Goal: Find specific page/section: Find specific page/section

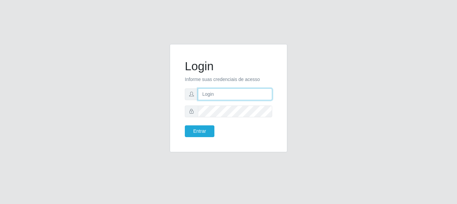
click at [217, 94] on input "text" at bounding box center [235, 94] width 74 height 12
type input "[EMAIL_ADDRESS][DOMAIN_NAME]"
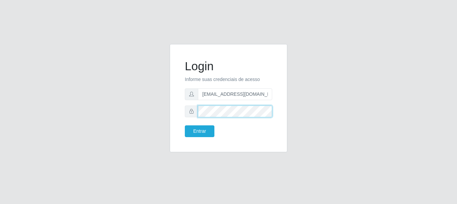
click at [185, 125] on button "Entrar" at bounding box center [200, 131] width 30 height 12
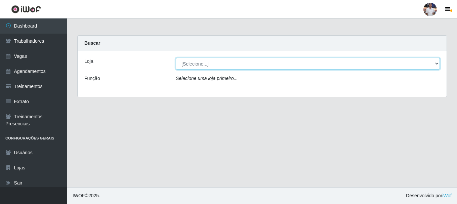
click at [201, 61] on select "[Selecione...] Supermercado [GEOGRAPHIC_DATA]" at bounding box center [308, 64] width 264 height 12
select select "165"
click at [176, 58] on select "[Selecione...] Supermercado [GEOGRAPHIC_DATA]" at bounding box center [308, 64] width 264 height 12
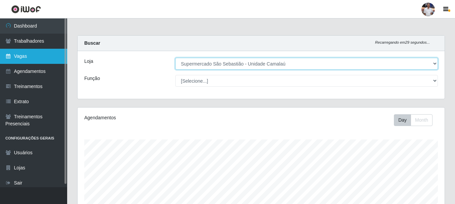
scroll to position [139, 367]
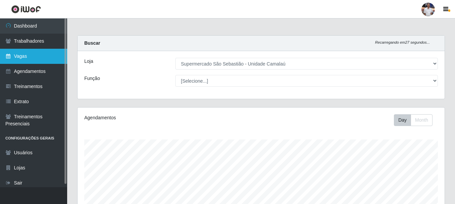
click at [46, 53] on link "Vagas" at bounding box center [33, 56] width 67 height 15
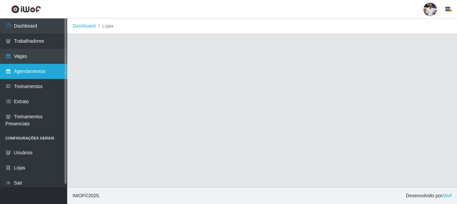
click at [47, 66] on link "Agendamentos" at bounding box center [33, 71] width 67 height 15
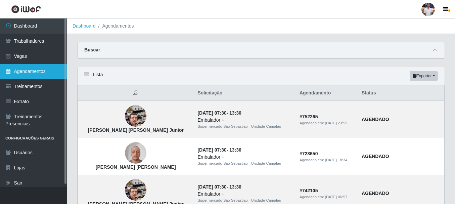
click at [37, 76] on link "Agendamentos" at bounding box center [33, 71] width 67 height 15
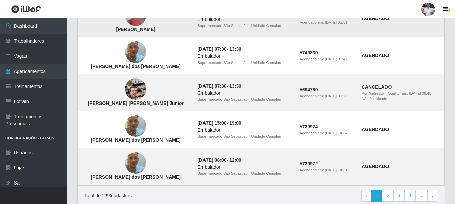
scroll to position [498, 0]
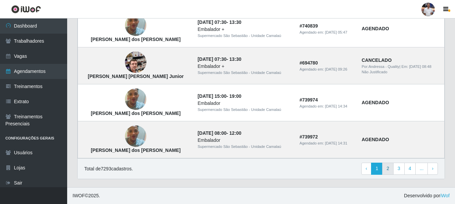
click at [388, 163] on div "Total de 7293 cadastros. ‹ Previous 1 2 3 4 ... › Next" at bounding box center [261, 168] width 367 height 20
click at [387, 166] on link "2" at bounding box center [387, 169] width 11 height 12
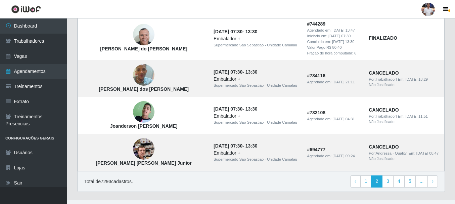
scroll to position [531, 0]
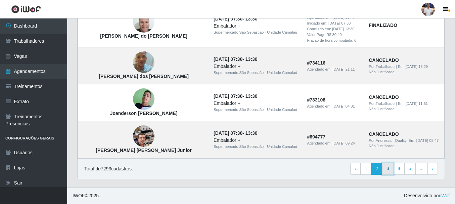
click at [390, 166] on link "3" at bounding box center [387, 169] width 11 height 12
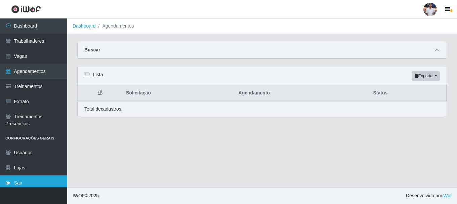
click at [33, 182] on link "Sair" at bounding box center [33, 182] width 67 height 15
